Goal: Navigation & Orientation: Find specific page/section

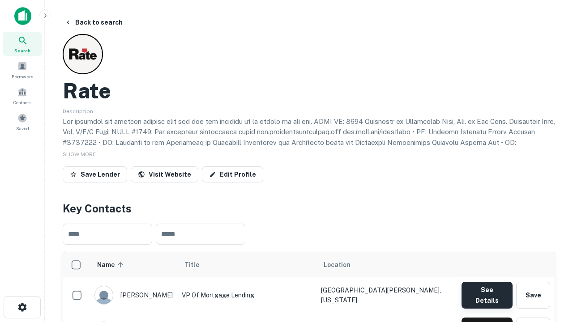
click at [487, 291] on button "See Details" at bounding box center [487, 295] width 51 height 27
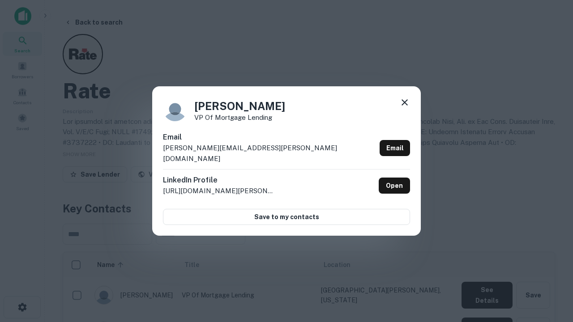
click at [405, 108] on icon at bounding box center [404, 102] width 11 height 11
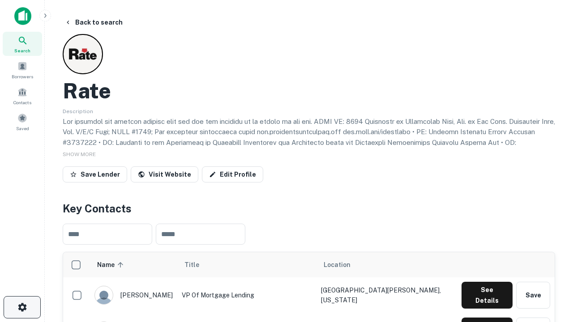
click at [22, 308] on icon "button" at bounding box center [22, 307] width 11 height 11
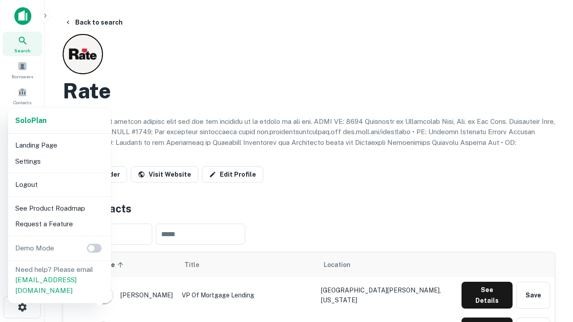
click at [59, 185] on li "Logout" at bounding box center [60, 185] width 96 height 16
